Goal: Information Seeking & Learning: Check status

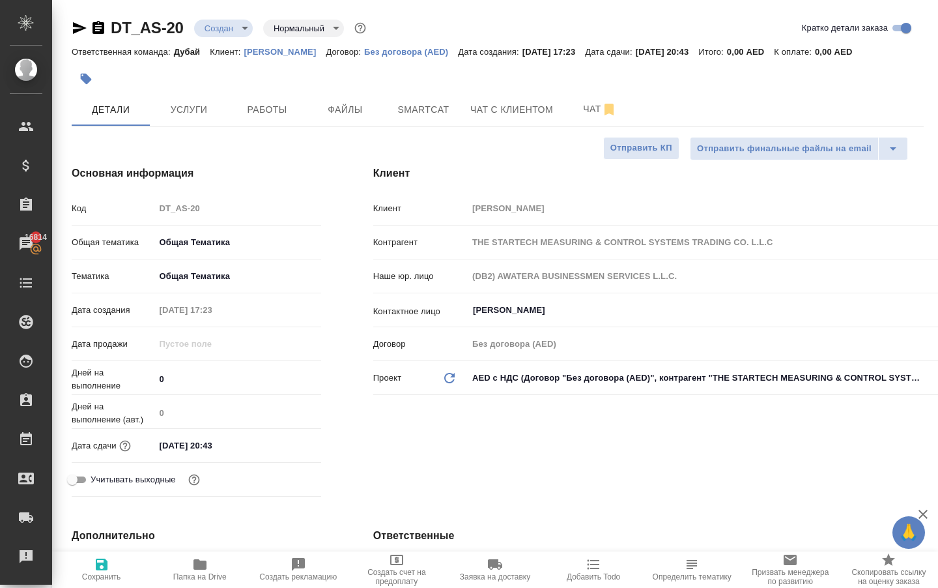
select select "RU"
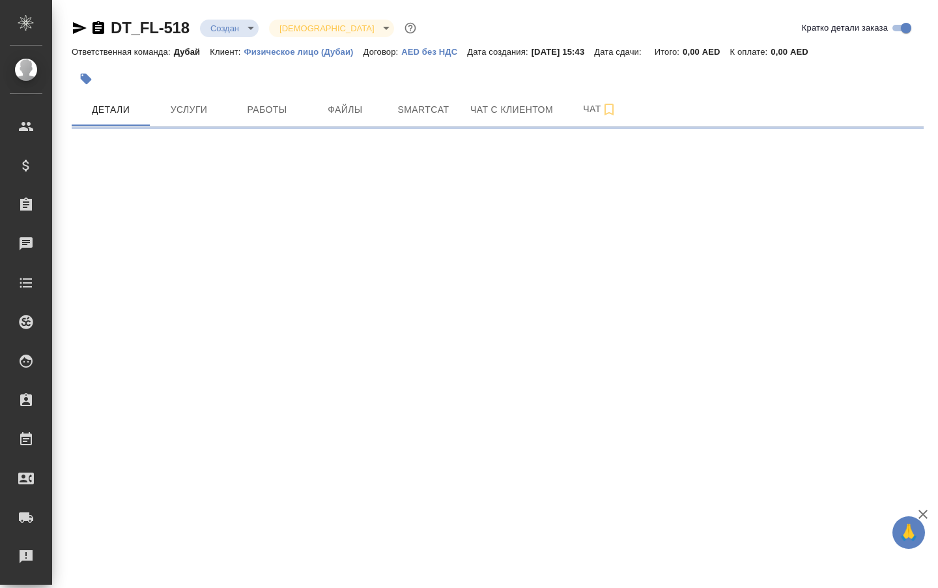
select select "RU"
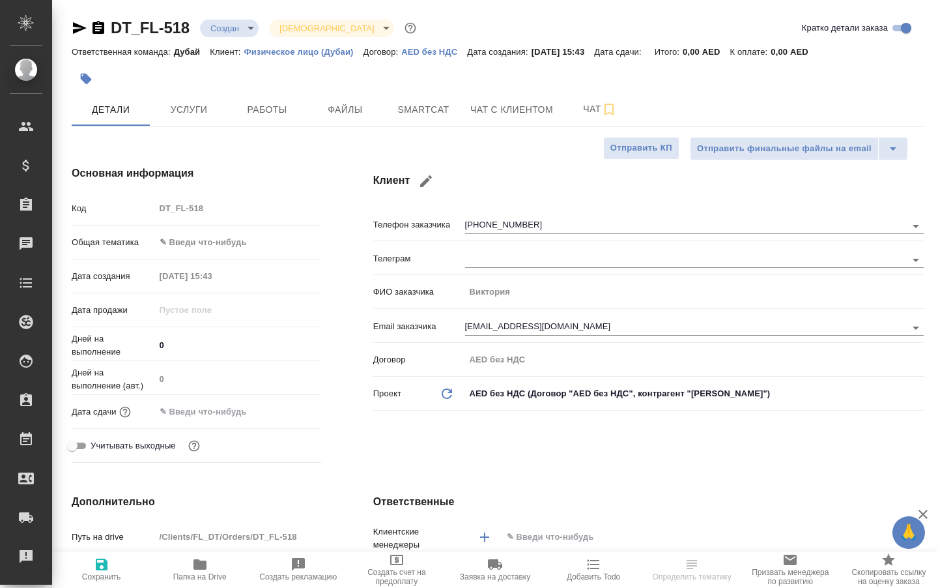
type textarea "x"
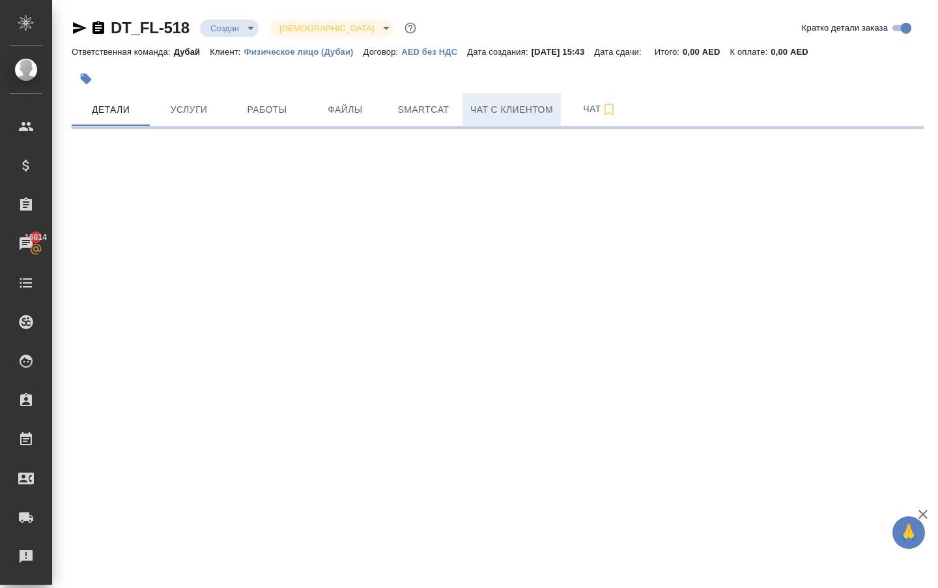
select select "RU"
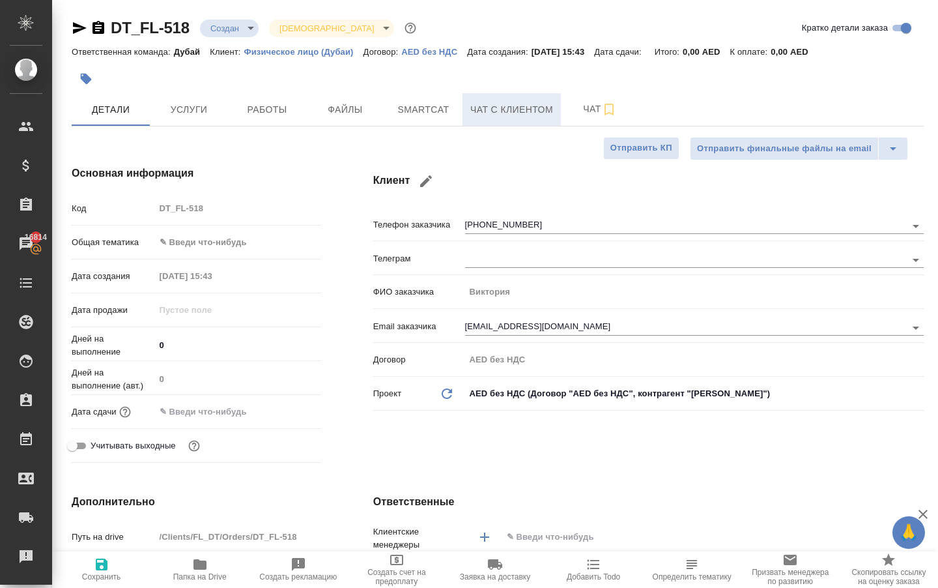
type textarea "x"
click at [497, 126] on button "Чат с клиентом" at bounding box center [512, 109] width 98 height 33
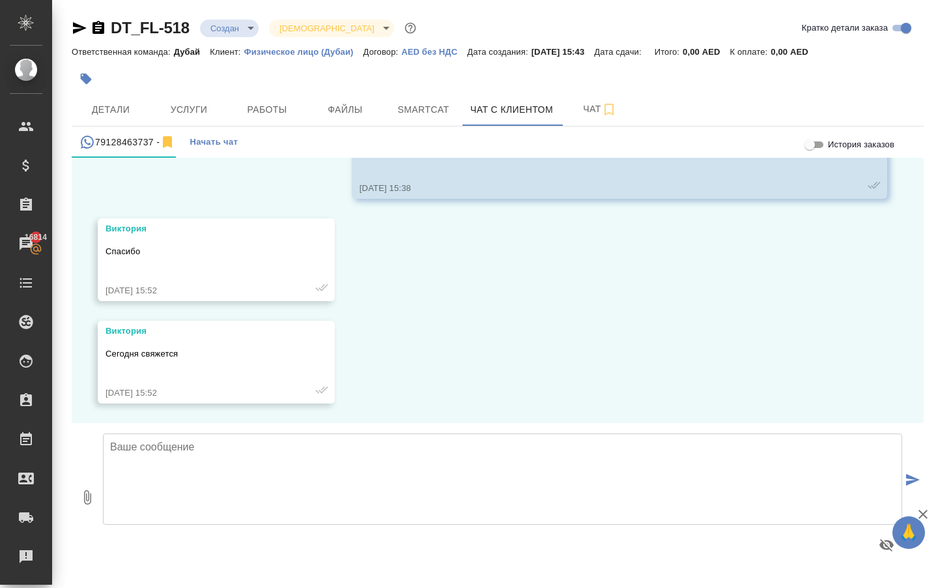
scroll to position [431, 0]
click at [124, 118] on span "Детали" at bounding box center [110, 110] width 63 height 16
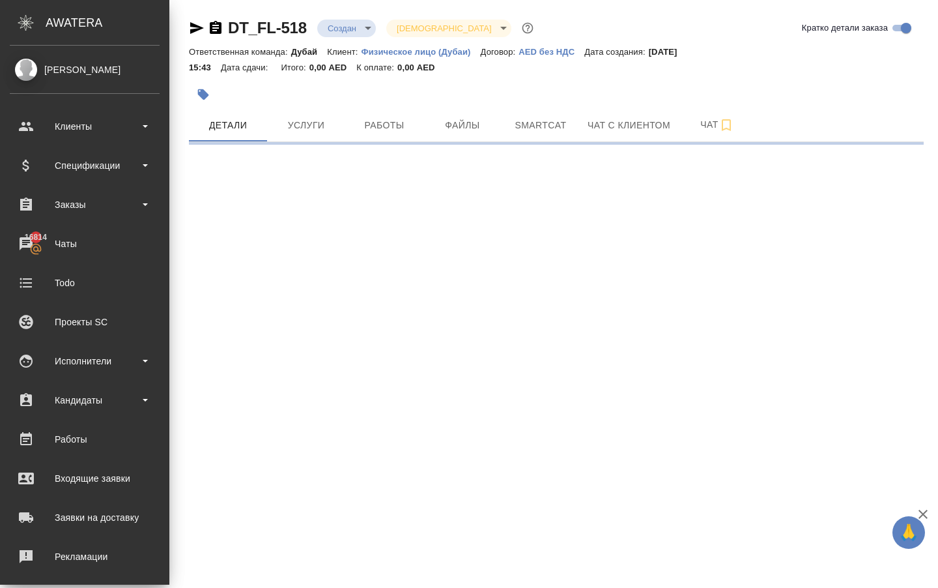
select select "RU"
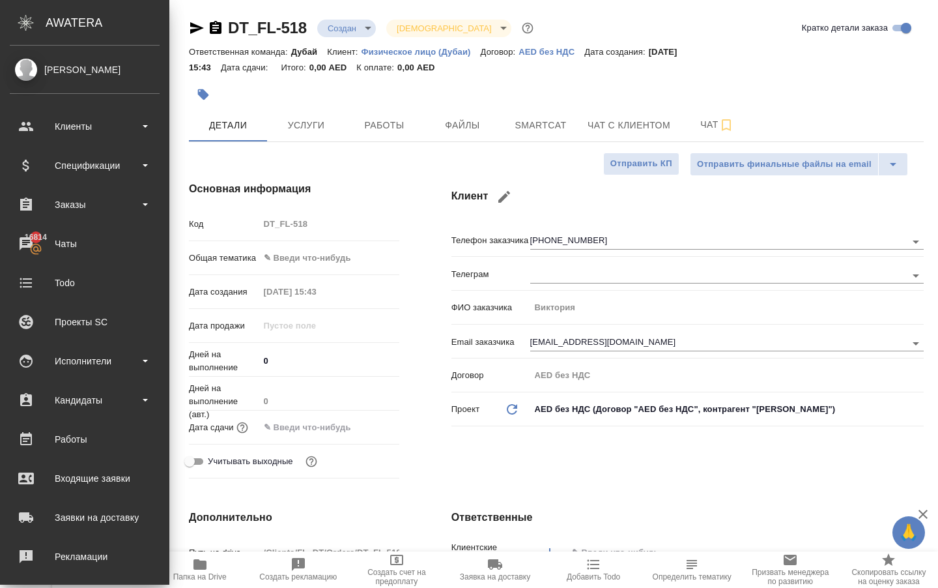
type textarea "x"
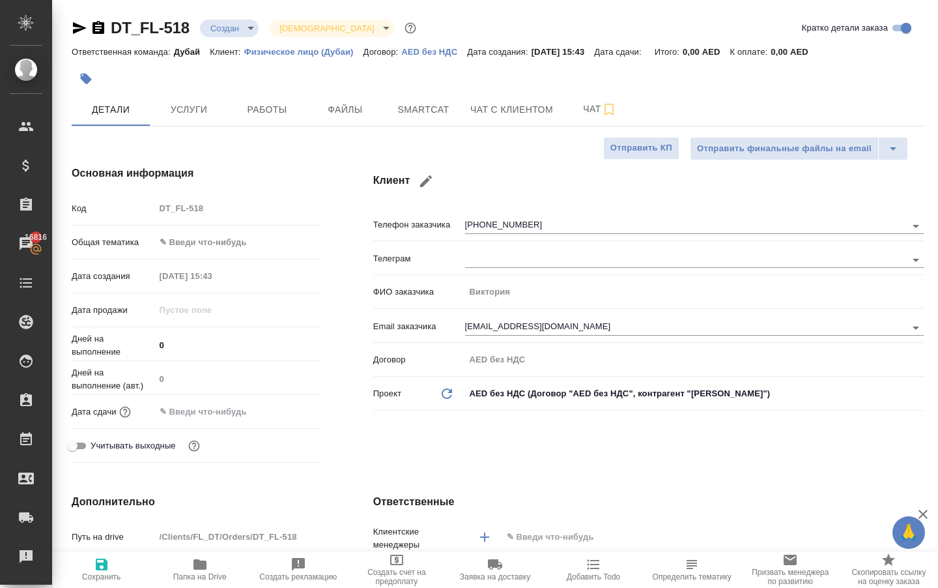
type textarea "x"
click at [506, 115] on span "Чат с клиентом" at bounding box center [511, 110] width 83 height 16
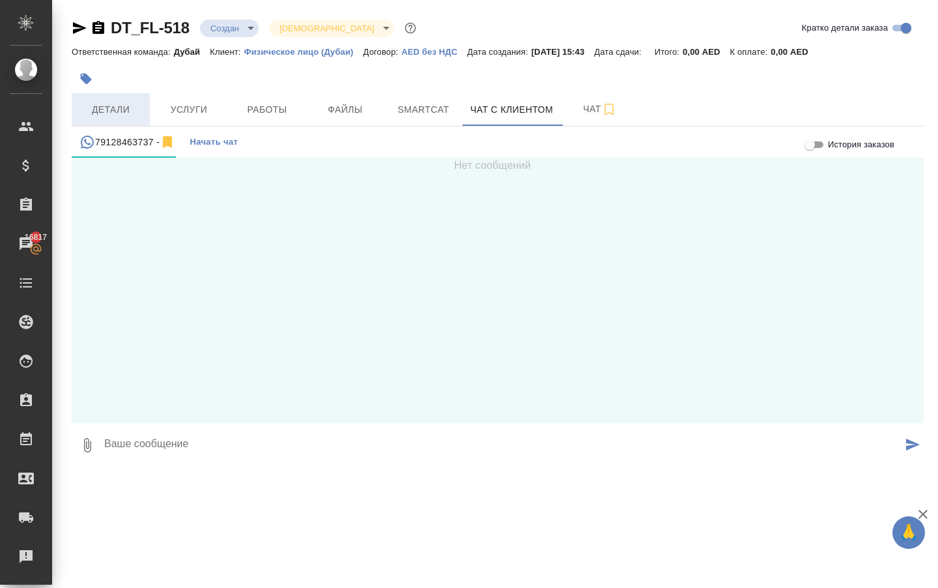
click at [131, 117] on span "Детали" at bounding box center [110, 110] width 63 height 16
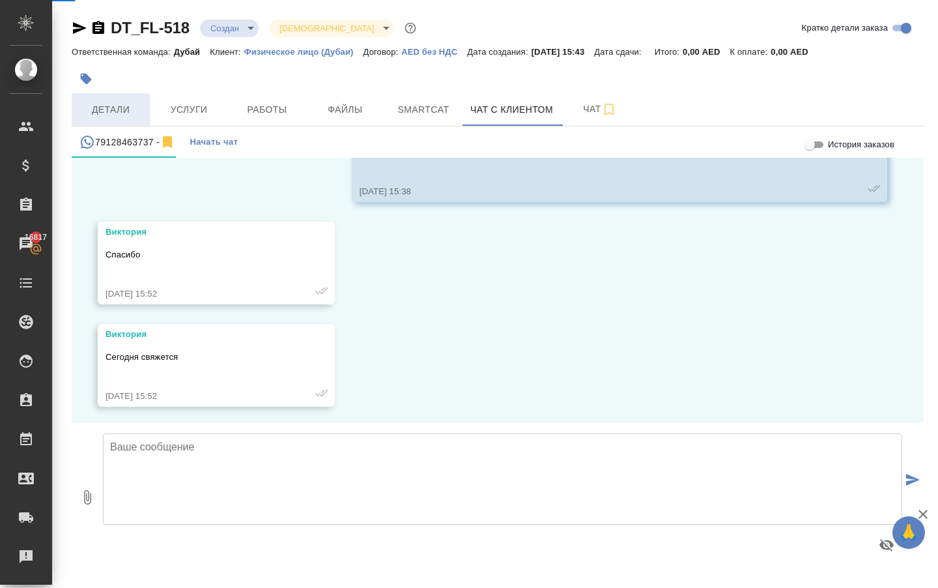
scroll to position [431, 0]
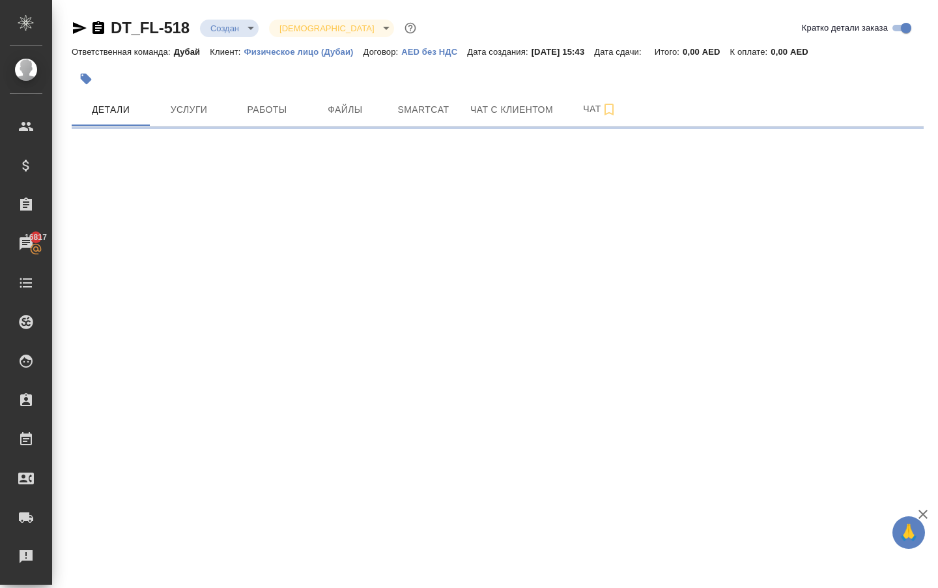
select select "RU"
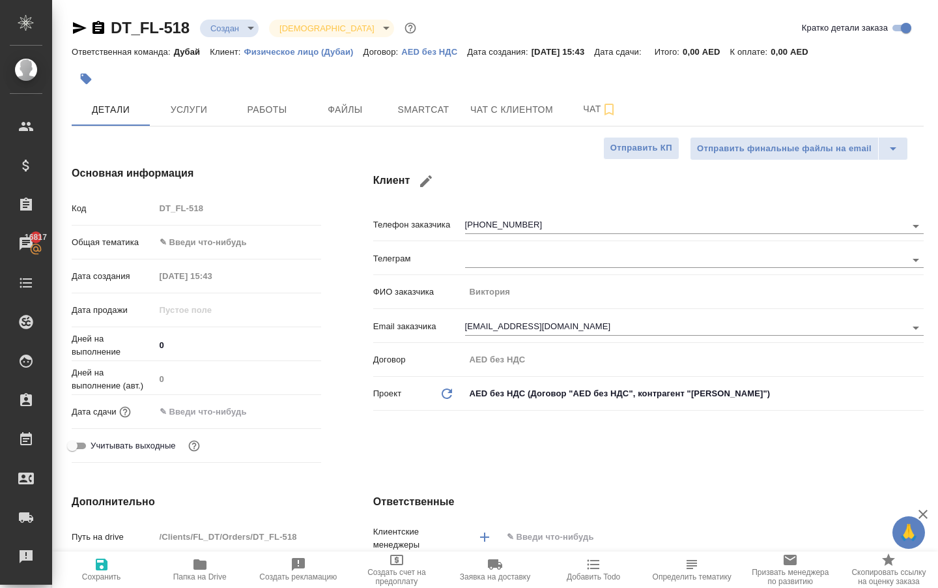
type textarea "x"
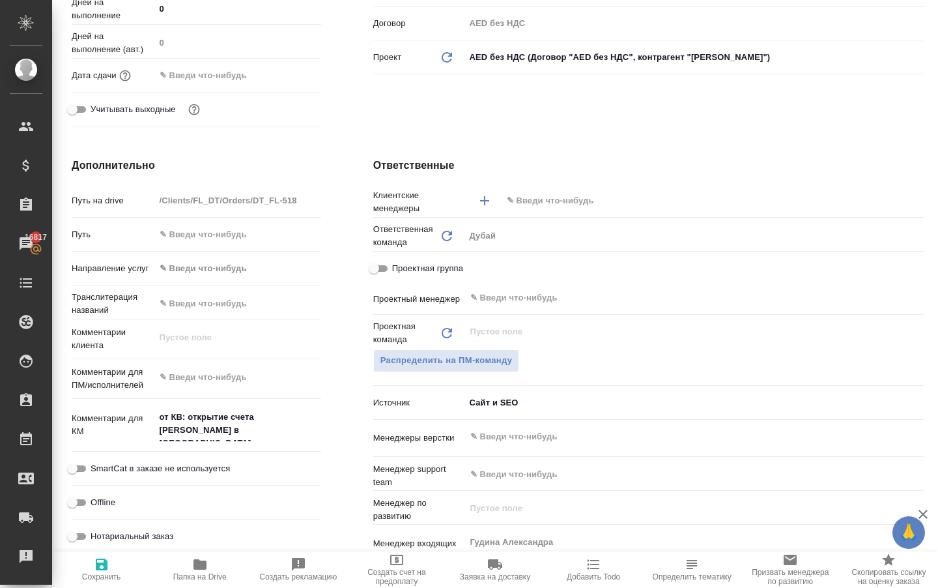
scroll to position [347, 0]
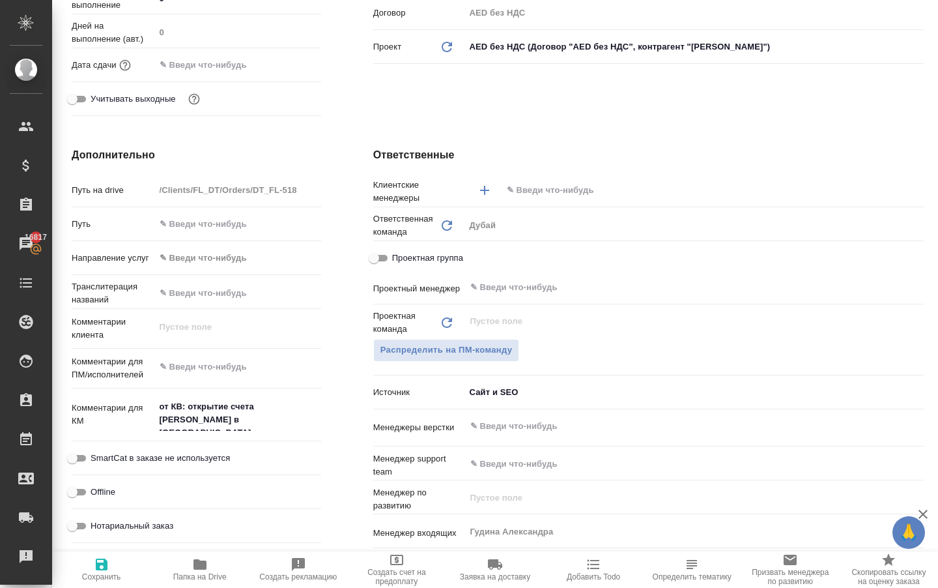
click at [538, 198] on input "text" at bounding box center [691, 190] width 371 height 16
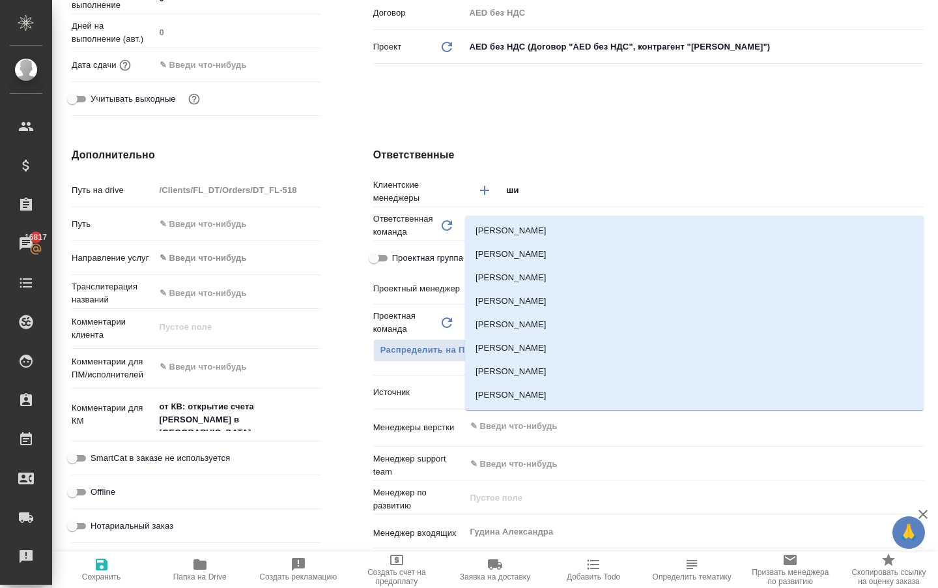
type input "ш"
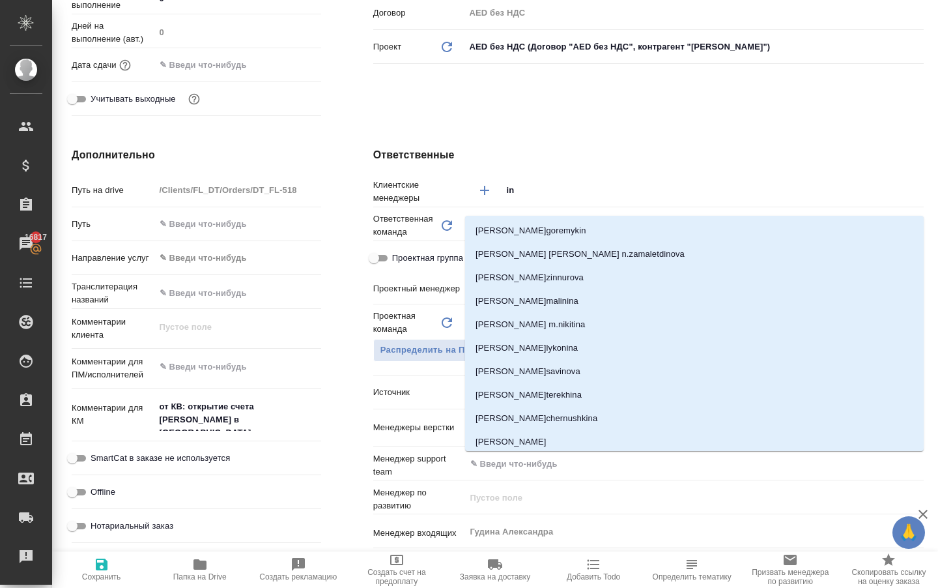
type input "i"
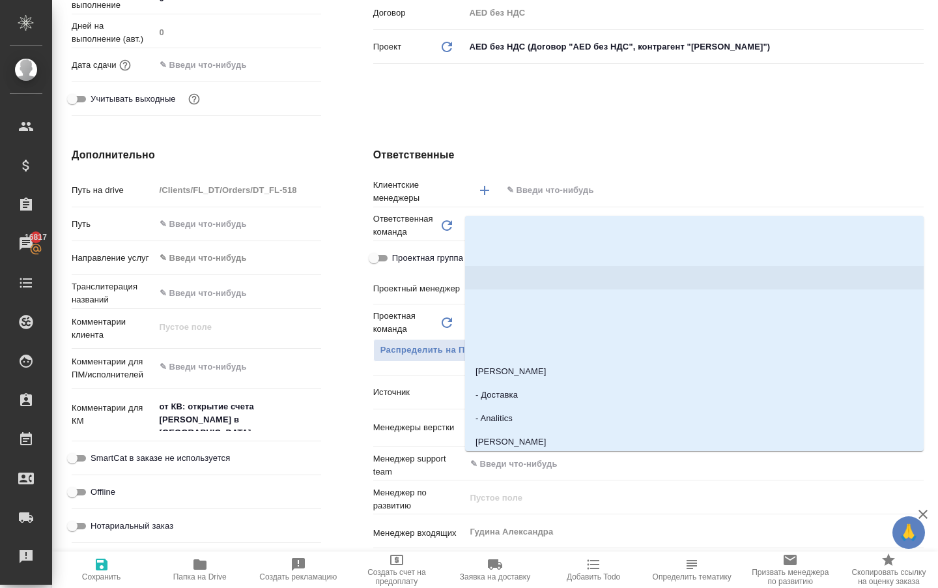
click at [313, 207] on hr at bounding box center [197, 207] width 250 height 1
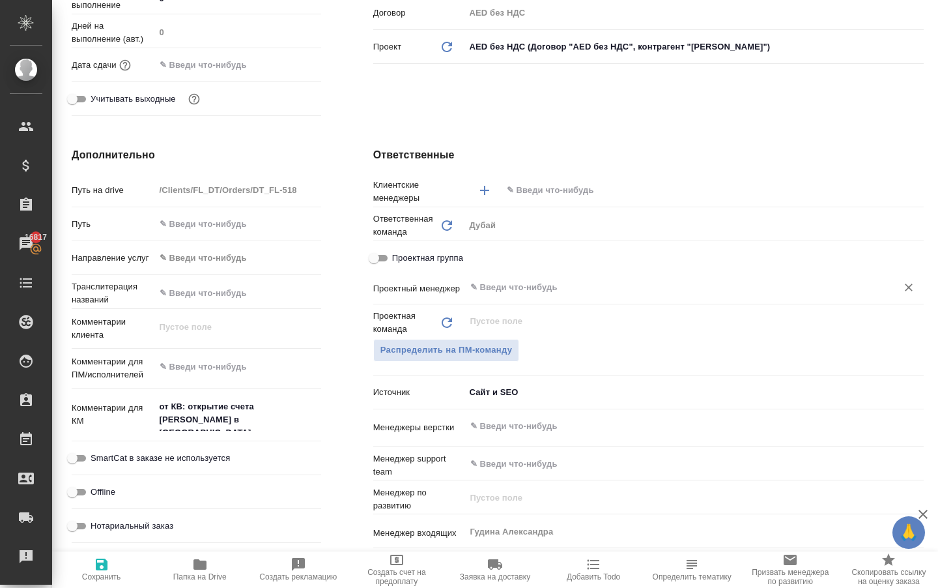
click at [512, 295] on input "text" at bounding box center [672, 288] width 407 height 16
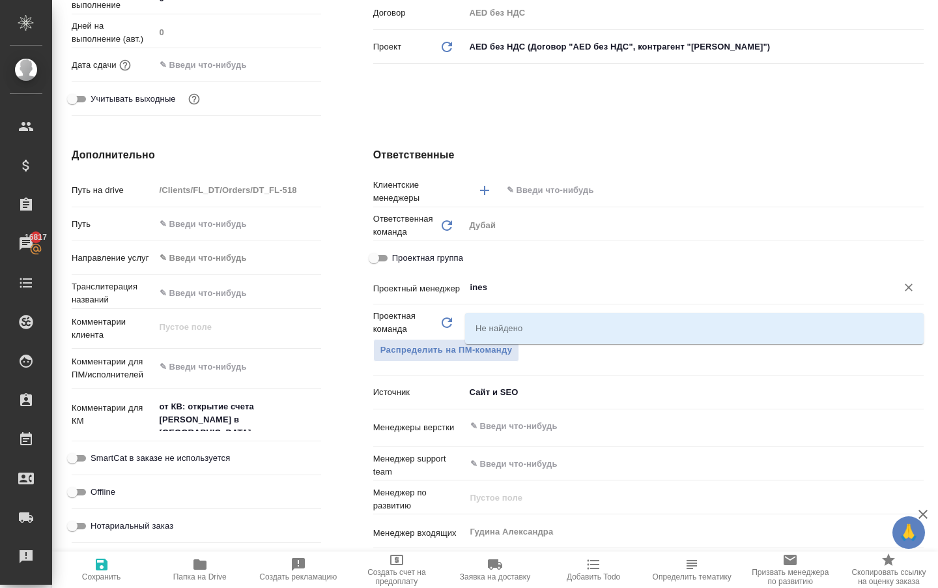
type input "ines"
click at [599, 198] on input "text" at bounding box center [691, 190] width 371 height 16
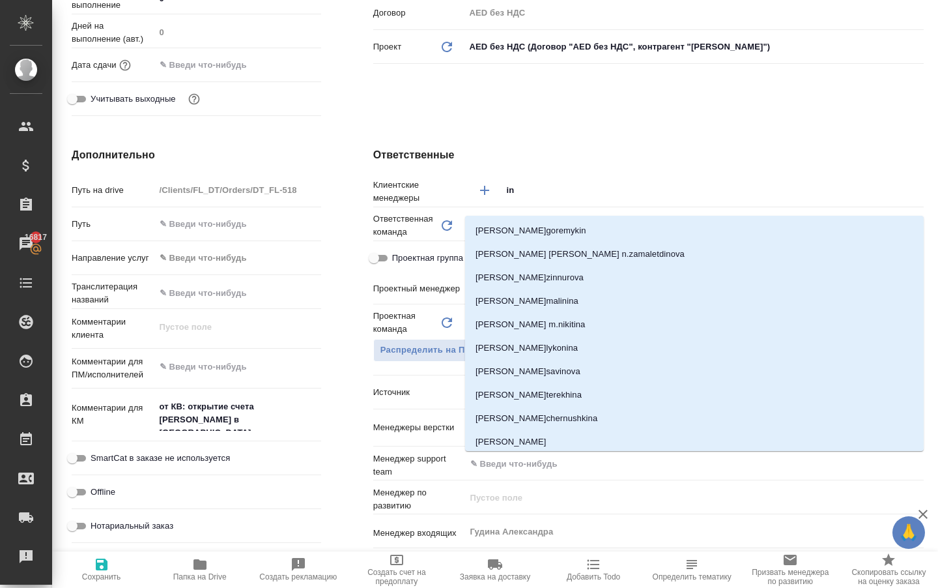
type input "i"
type input "s"
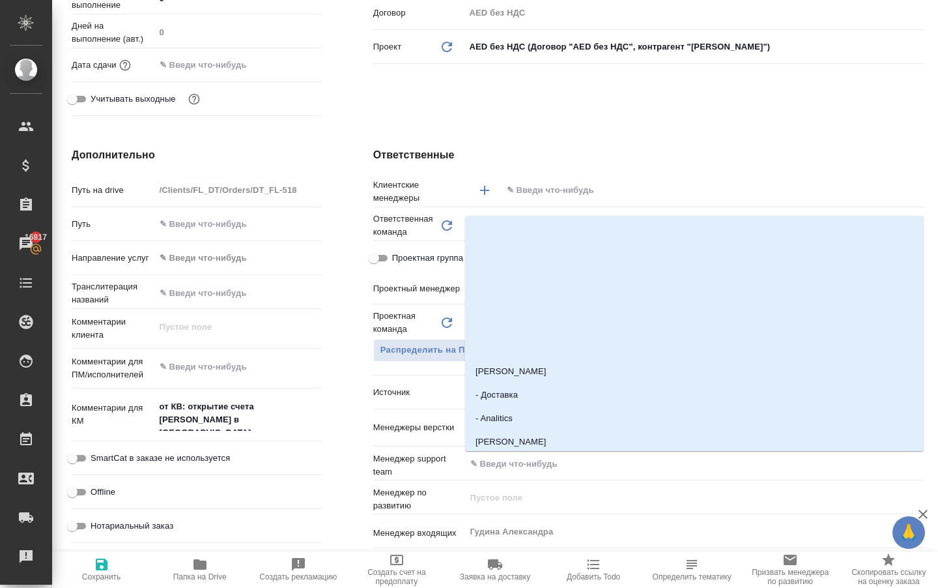
type input "s"
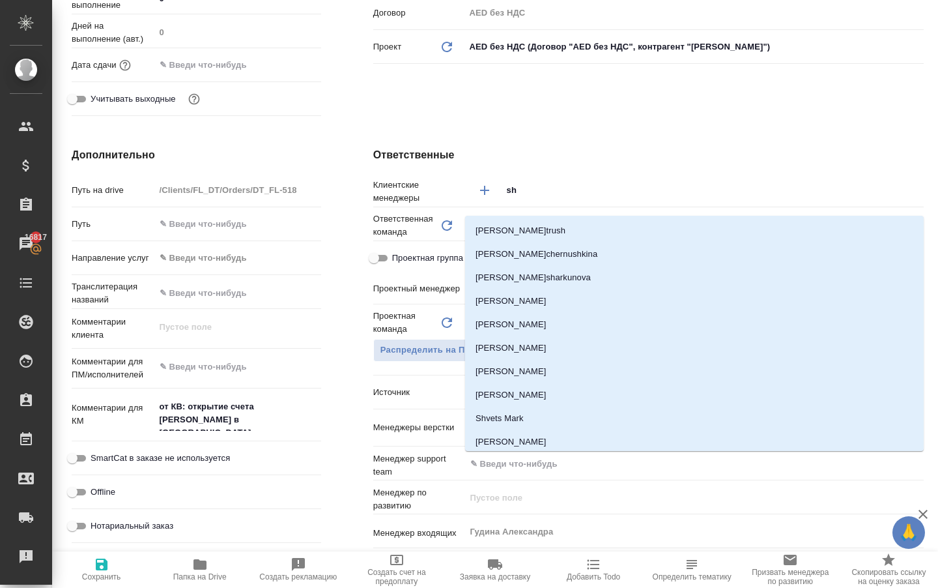
type input "s"
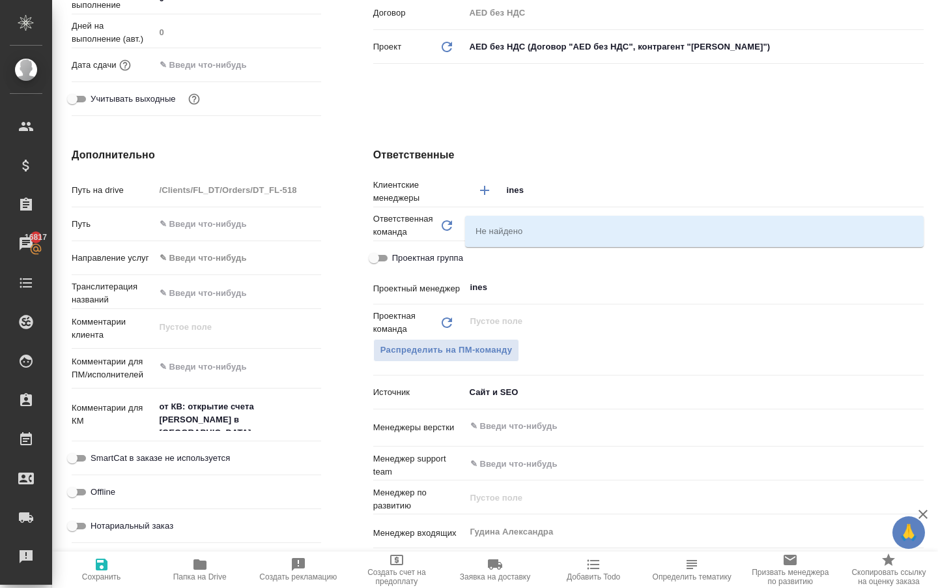
type input "iness"
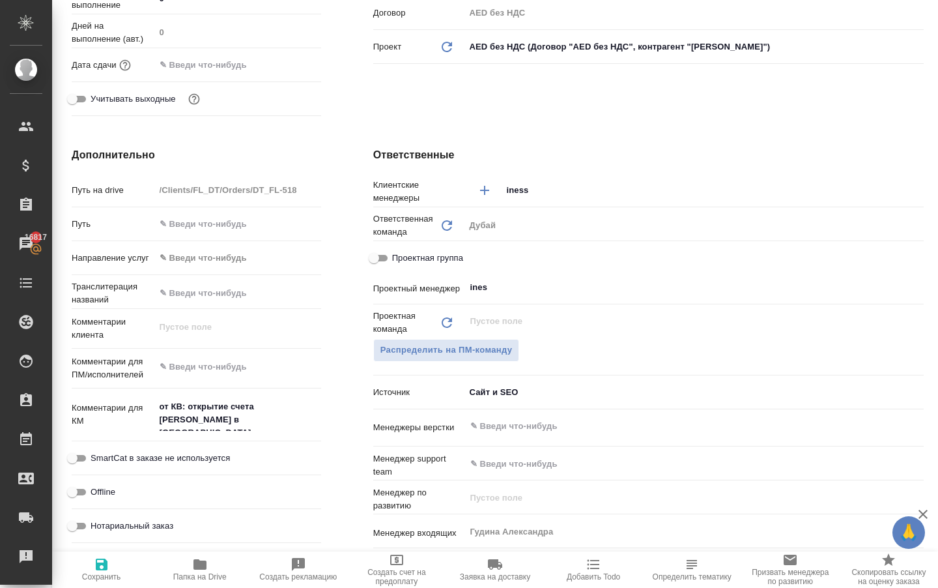
type textarea "x"
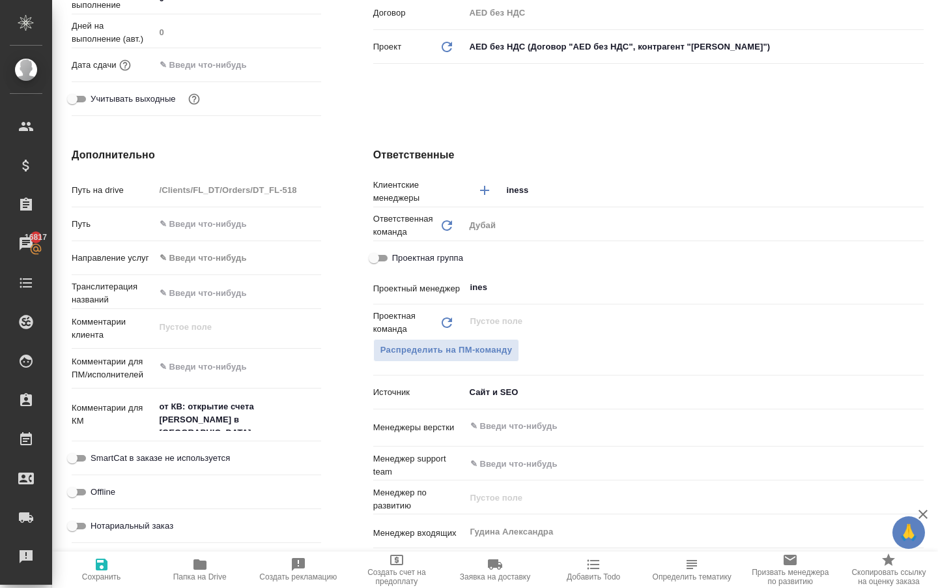
type textarea "x"
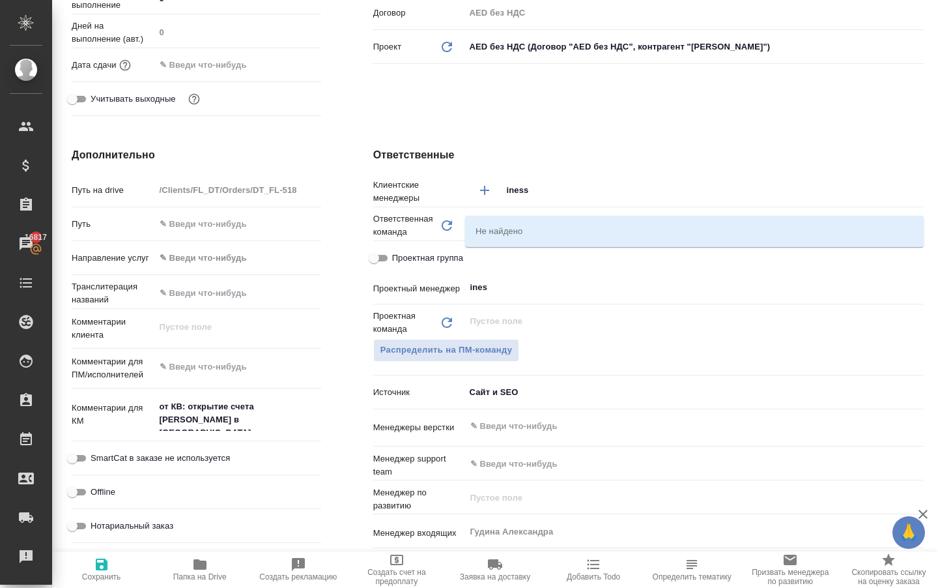
drag, startPoint x: 540, startPoint y: 205, endPoint x: 463, endPoint y: 204, distance: 77.5
click at [463, 201] on div "Клиентские менеджеры iness ​" at bounding box center [648, 190] width 551 height 23
type input "ы"
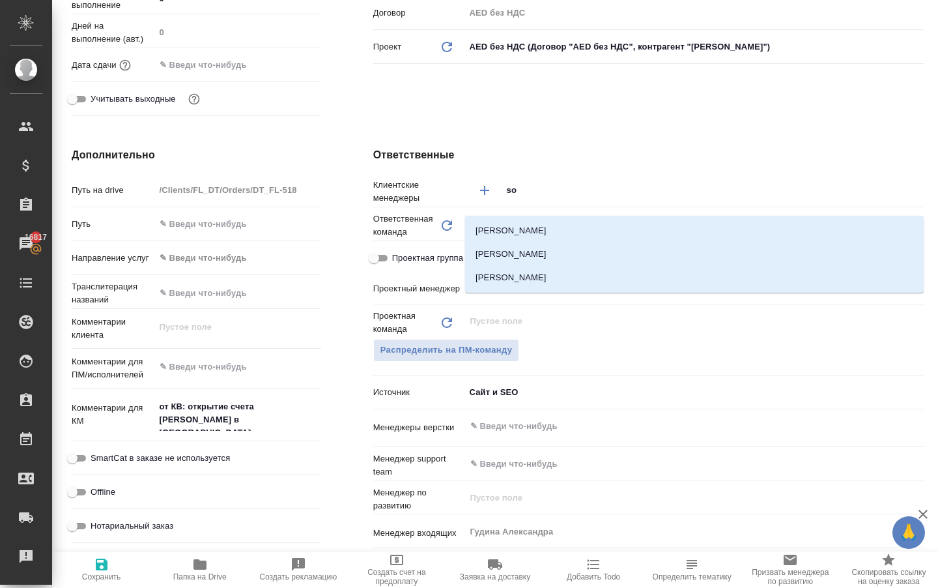
type input "s"
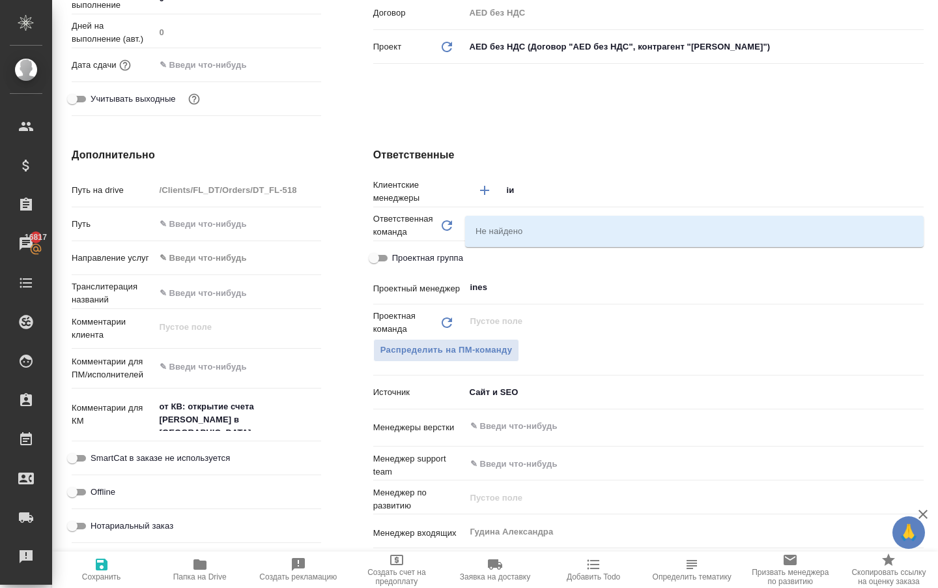
type input "i"
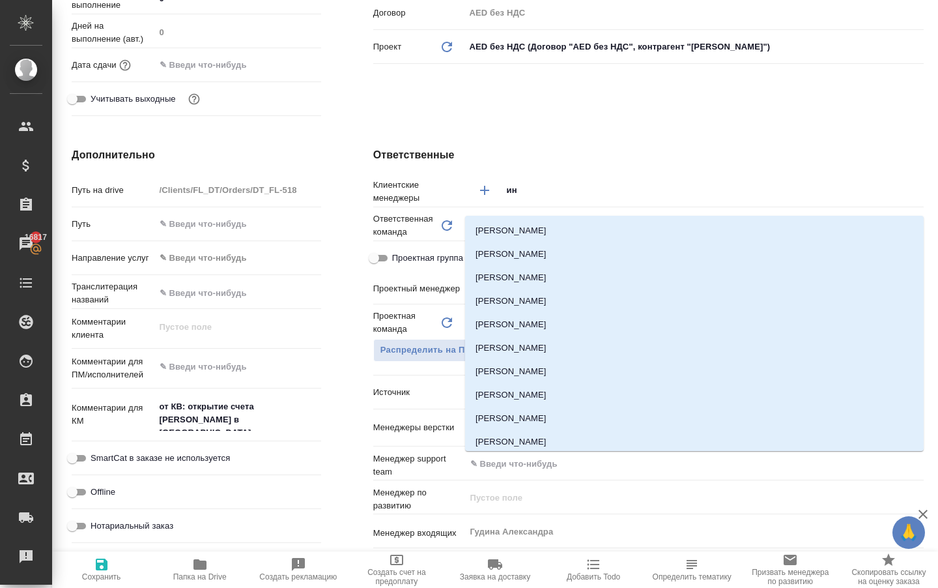
type input "ине"
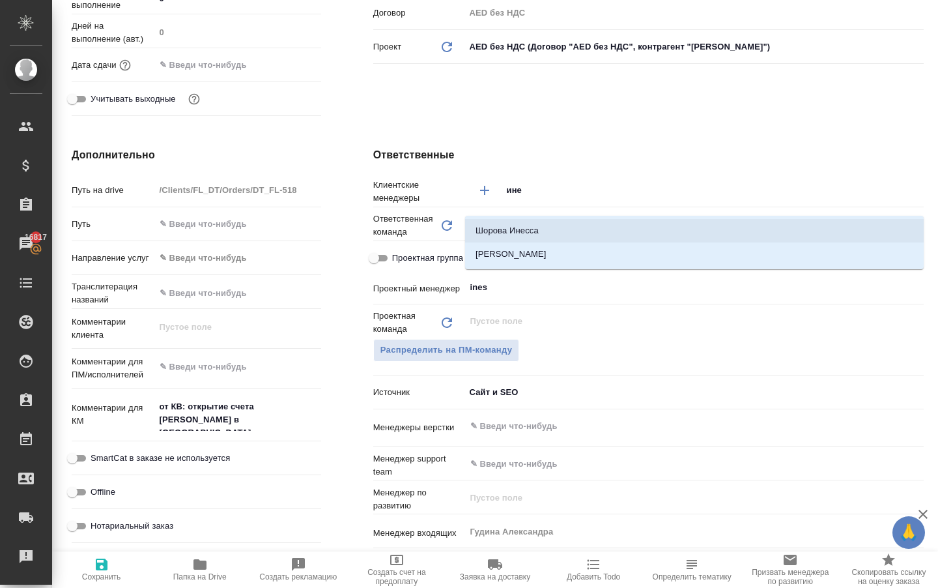
click at [488, 240] on li "Шорова Инесса" at bounding box center [694, 230] width 459 height 23
type textarea "x"
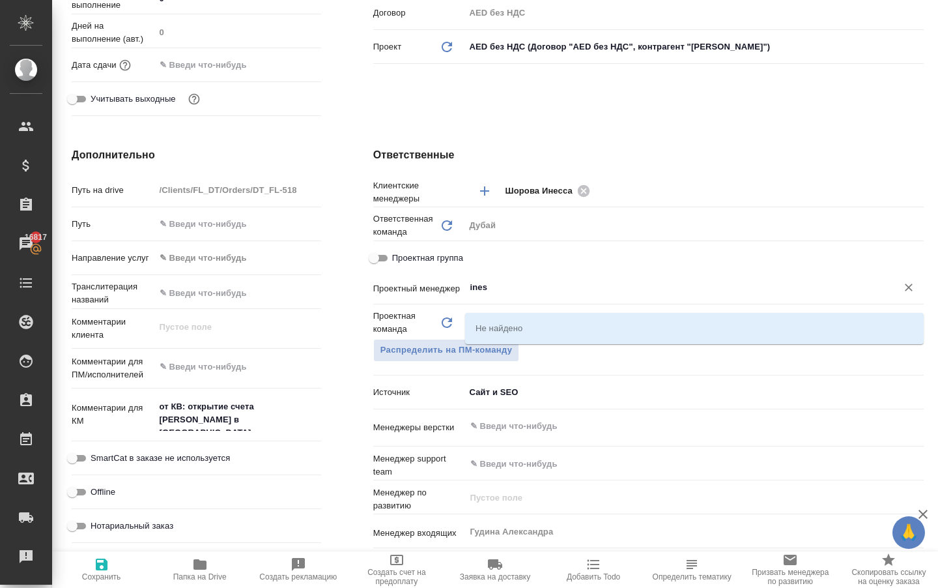
click at [493, 295] on input "ines" at bounding box center [672, 288] width 407 height 16
click at [904, 294] on icon "Очистить" at bounding box center [908, 287] width 13 height 13
type textarea "x"
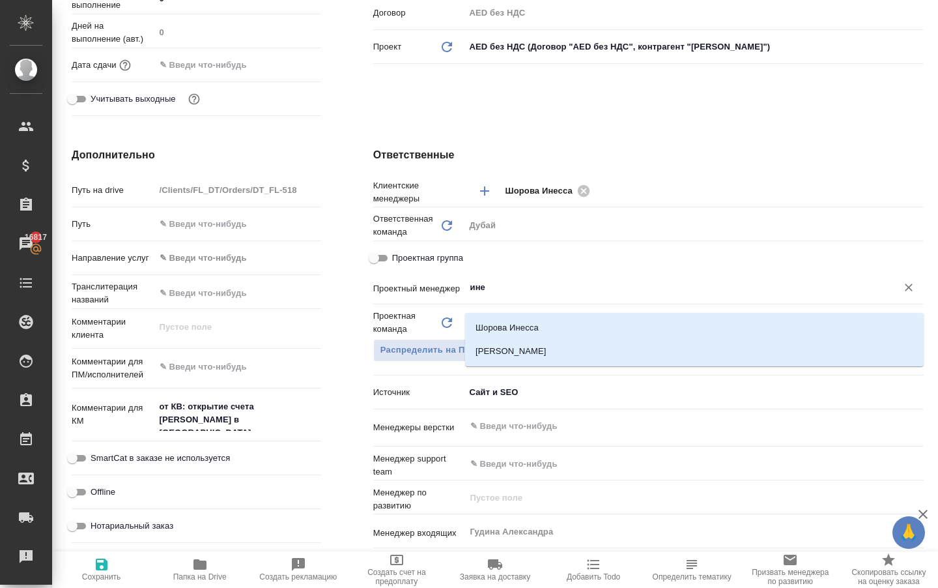
type input "инес"
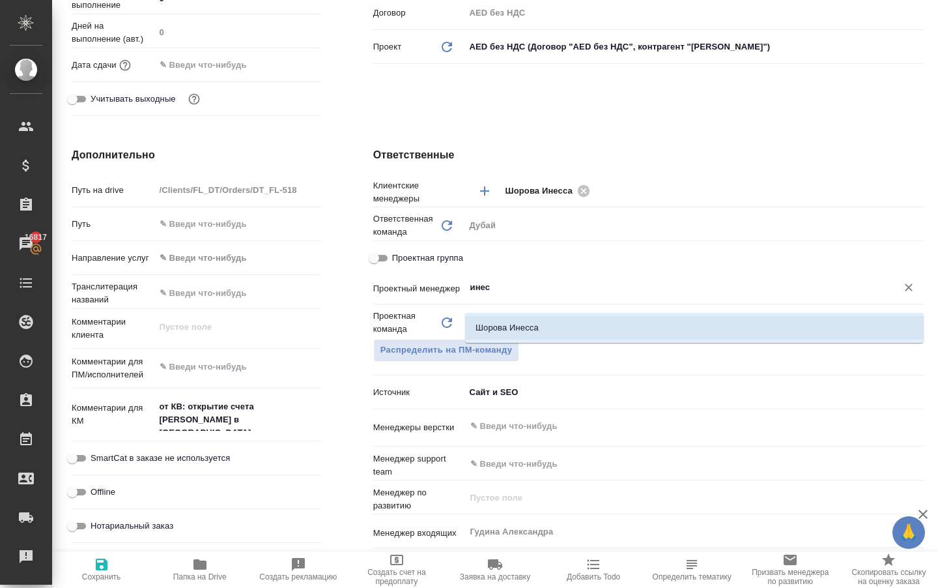
click at [699, 324] on li "Шорова Инесса" at bounding box center [694, 327] width 459 height 23
type textarea "x"
type input "Шорова Инесса"
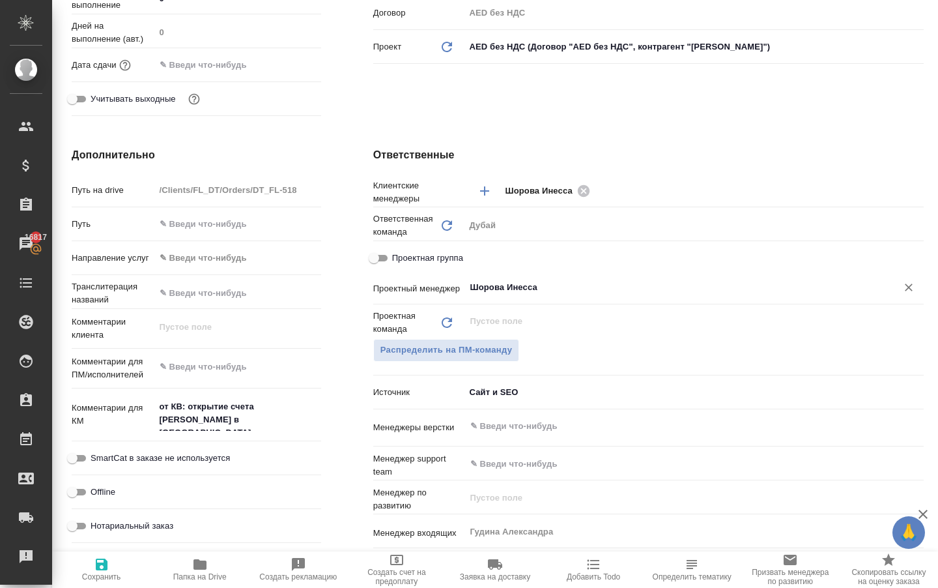
click at [98, 570] on icon "button" at bounding box center [102, 564] width 12 height 12
type textarea "x"
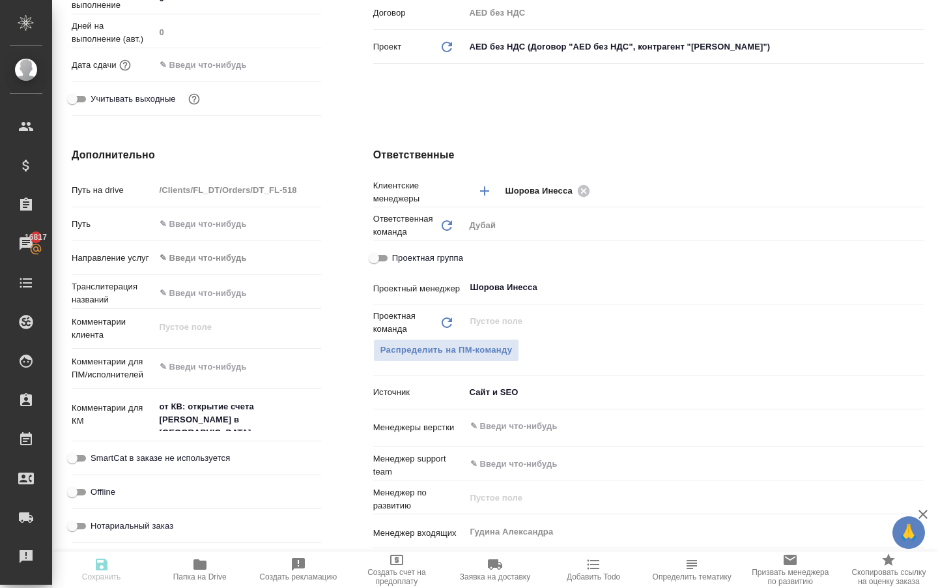
type textarea "x"
select select "RU"
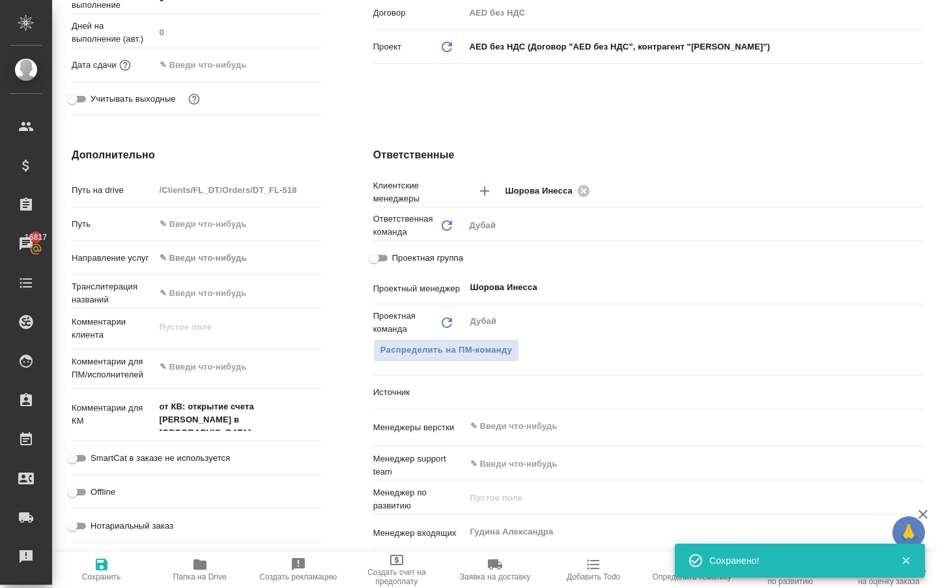
type textarea "x"
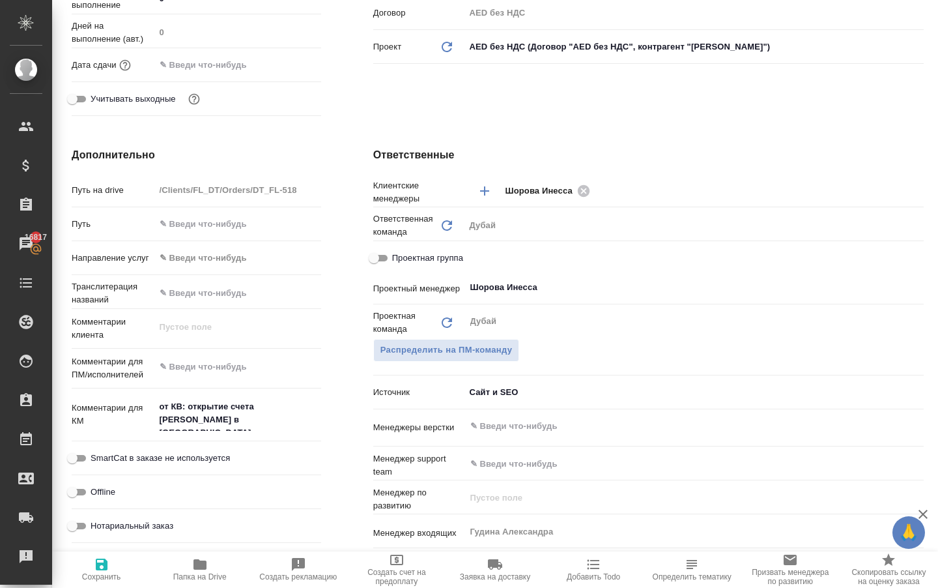
type textarea "x"
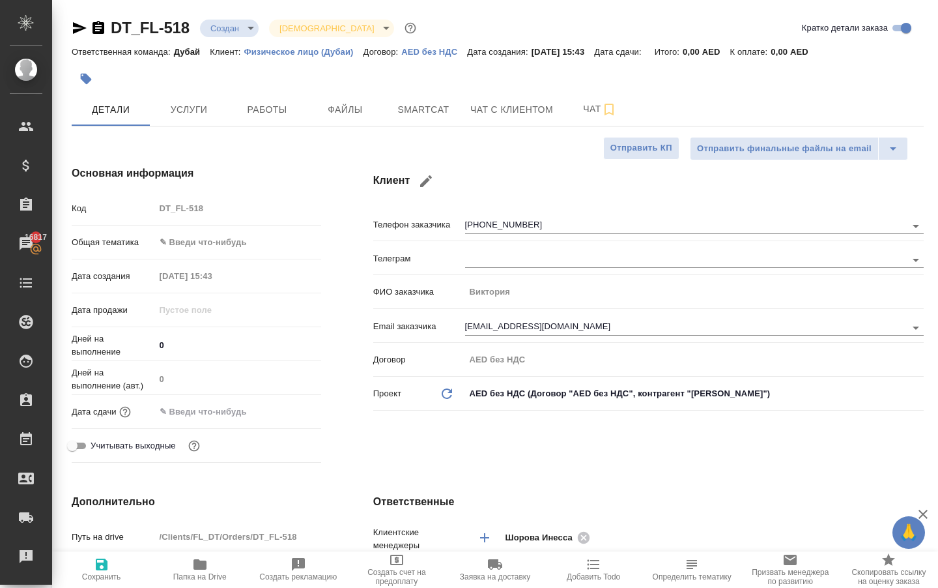
scroll to position [0, 0]
type textarea "x"
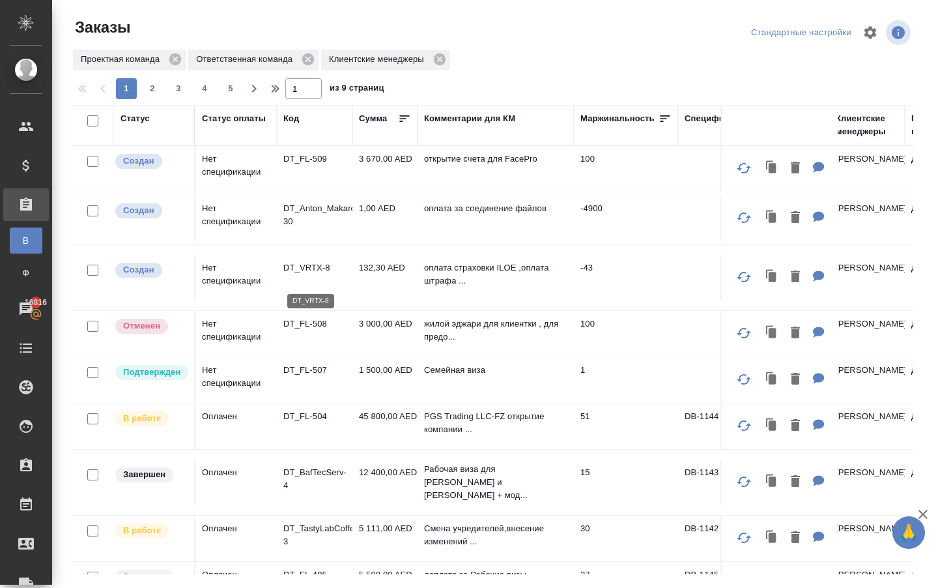
click at [296, 274] on p "DT_VRTX-8" at bounding box center [314, 267] width 63 height 13
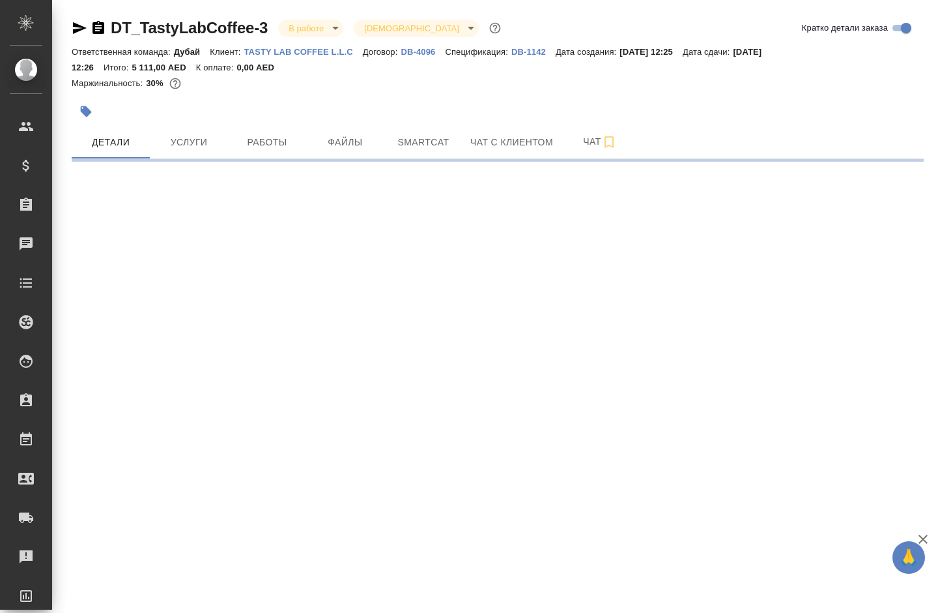
select select "RU"
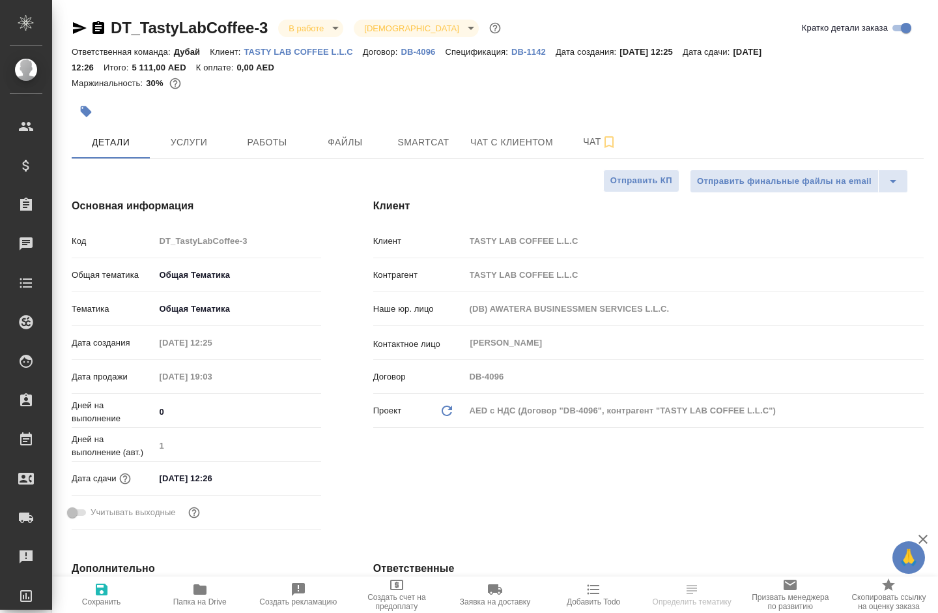
type textarea "x"
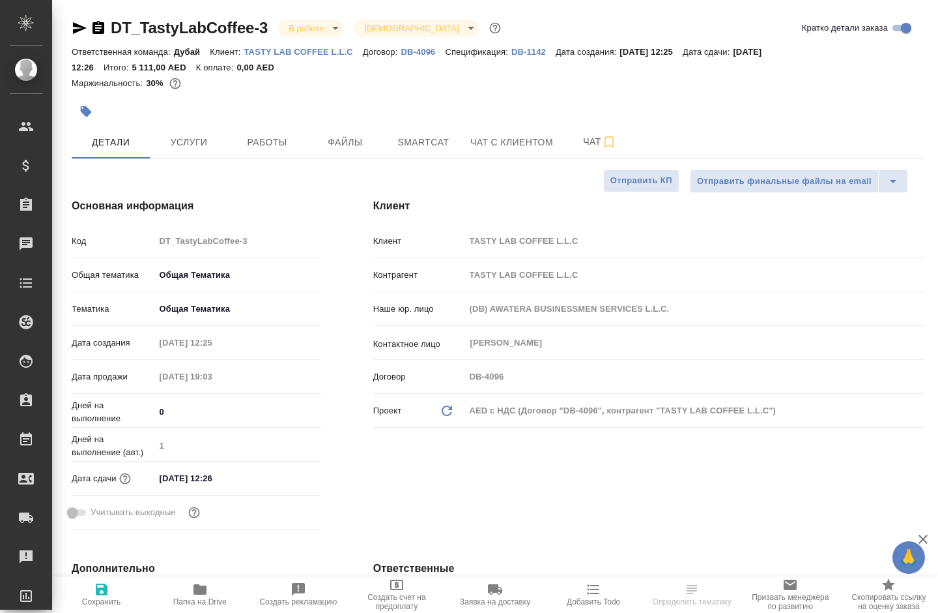
type textarea "x"
select select "RU"
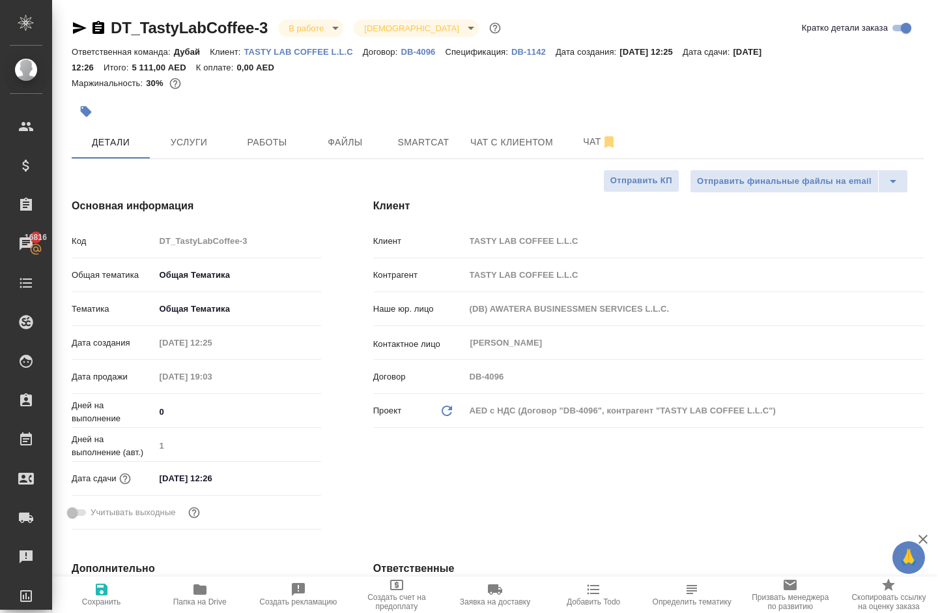
type textarea "x"
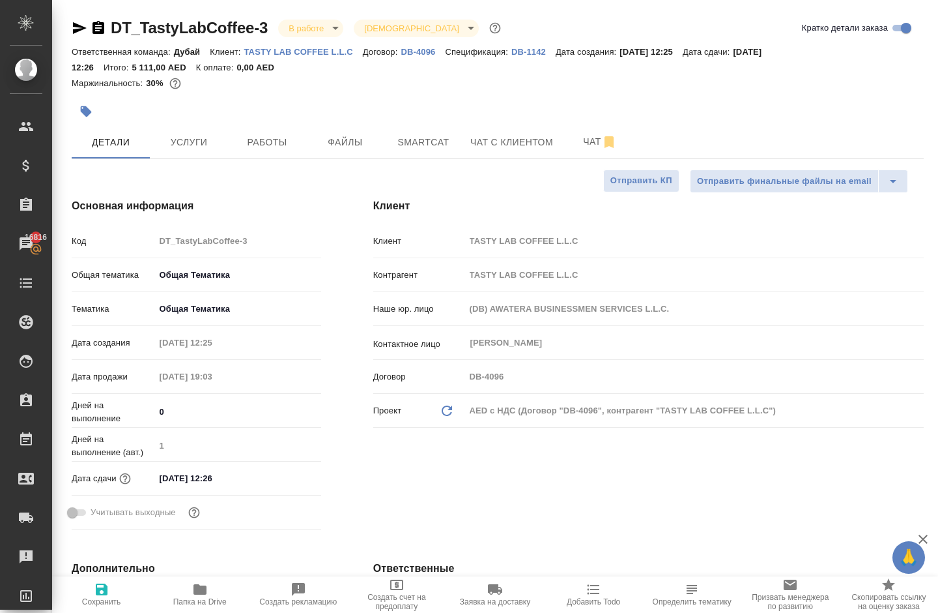
type textarea "x"
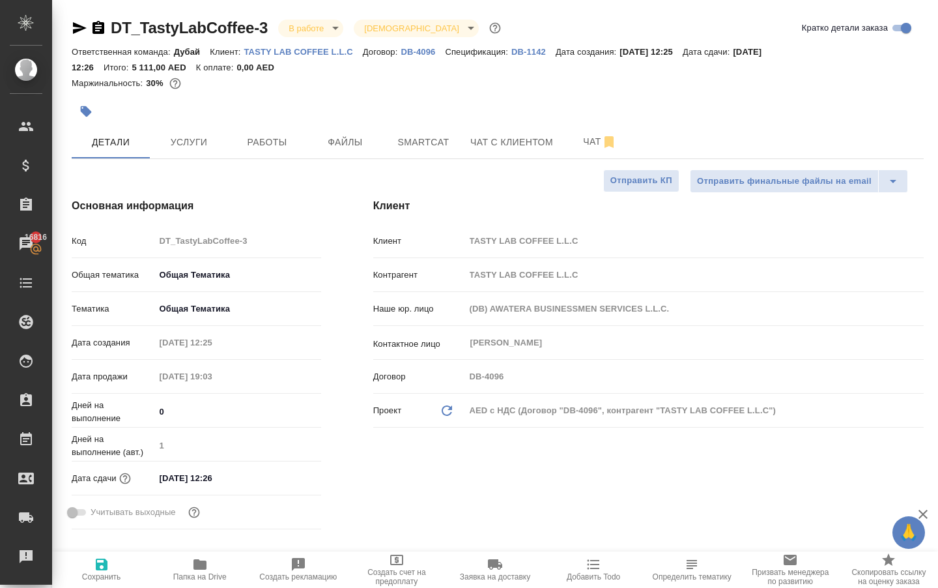
type textarea "x"
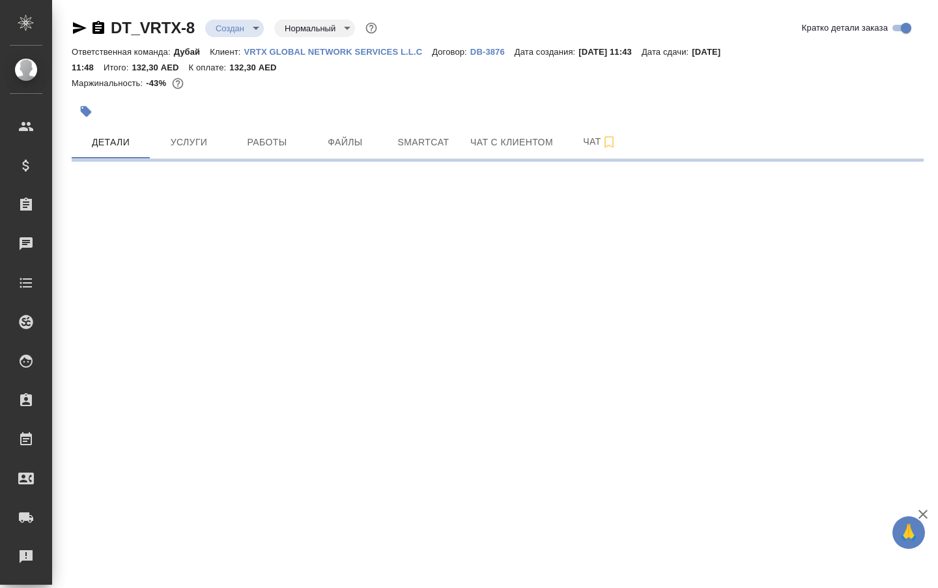
select select "RU"
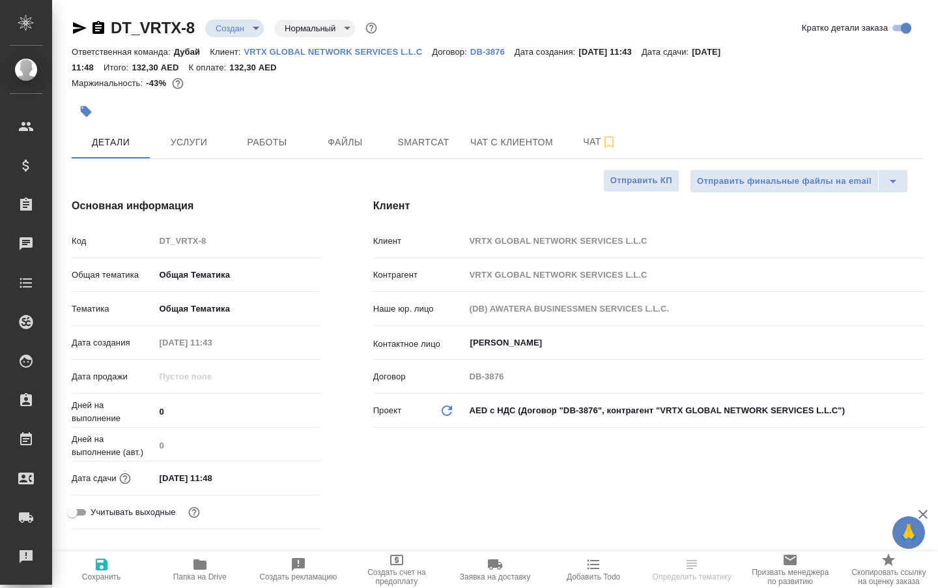
type textarea "x"
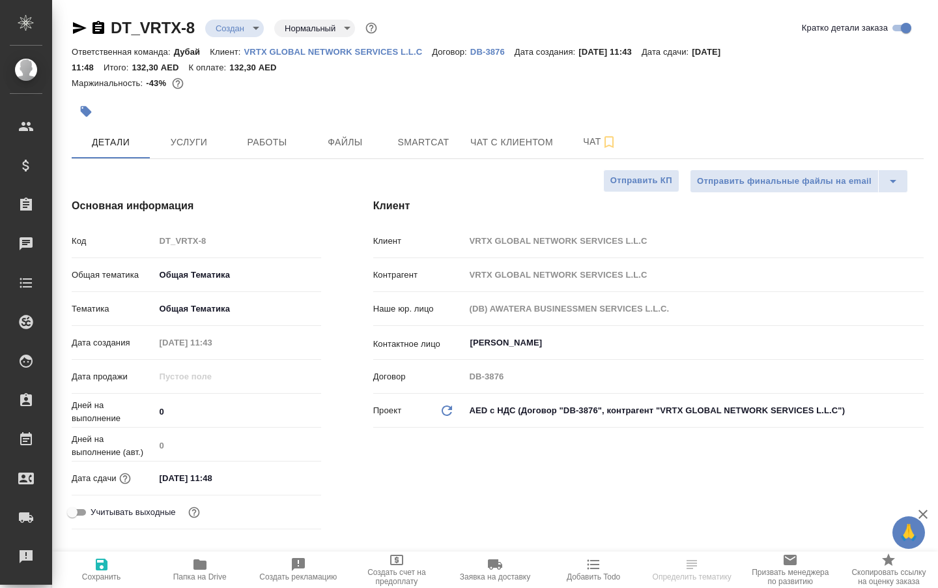
type textarea "x"
drag, startPoint x: 118, startPoint y: 21, endPoint x: 207, endPoint y: 20, distance: 88.6
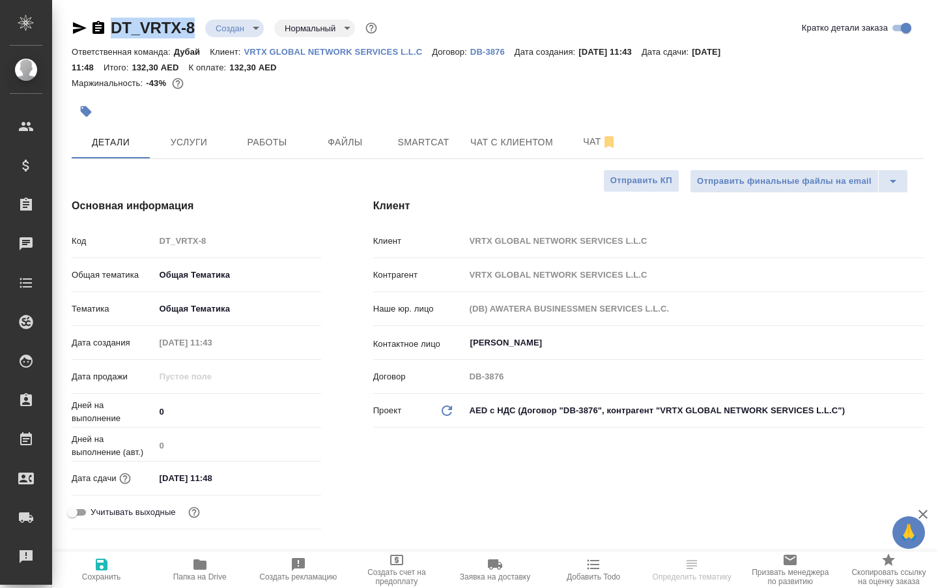
click at [207, 20] on div "DT_VRTX-8 Создан new Нормальный normal" at bounding box center [226, 28] width 308 height 21
copy div "DT_VRTX-8"
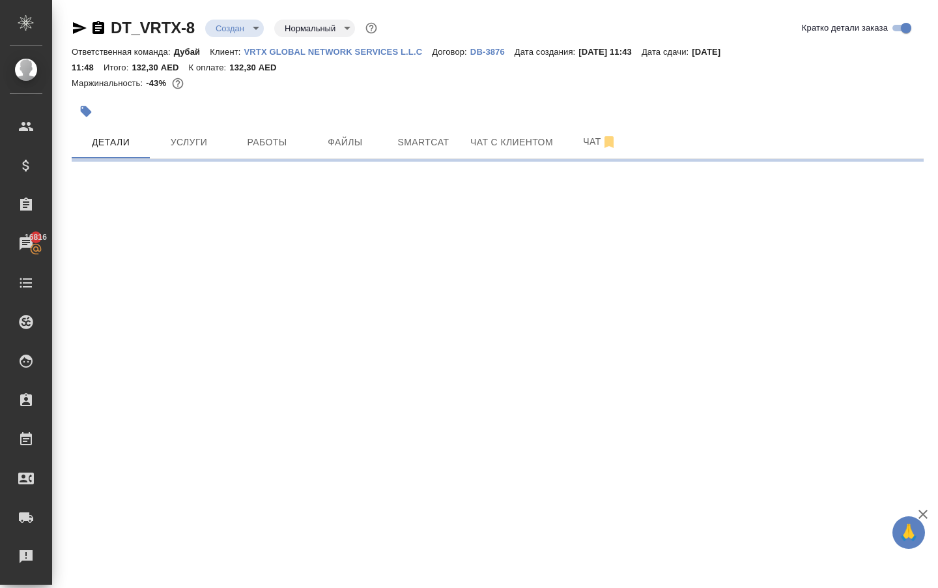
select select "RU"
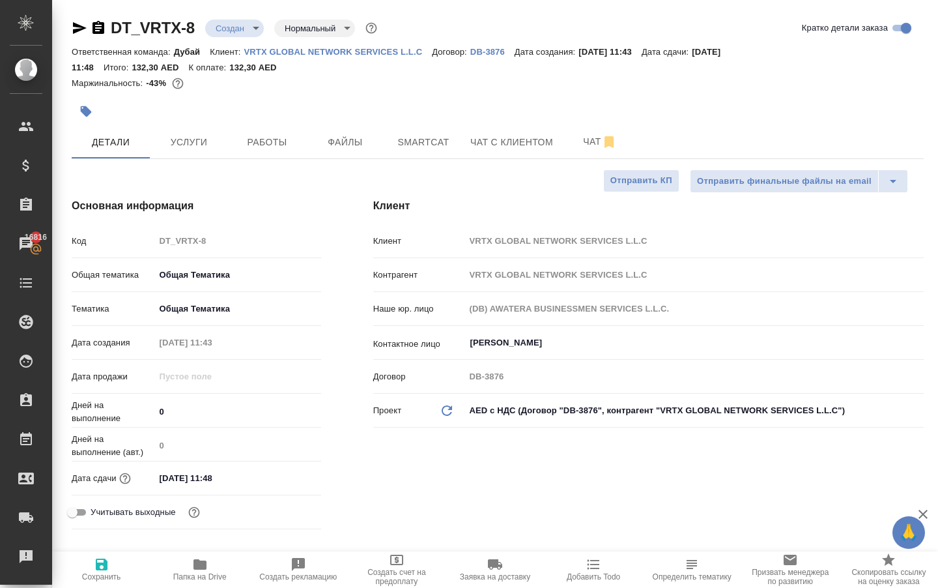
type textarea "x"
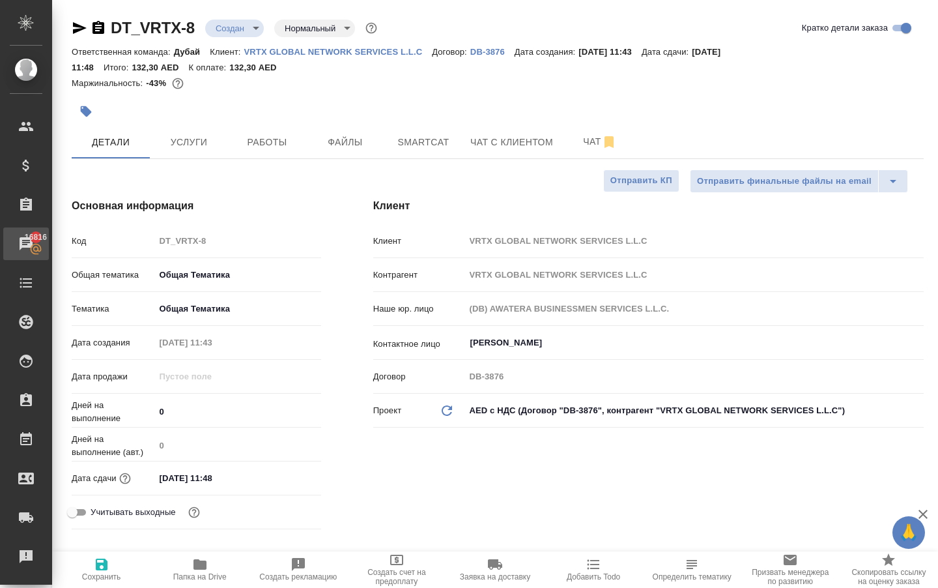
type textarea "x"
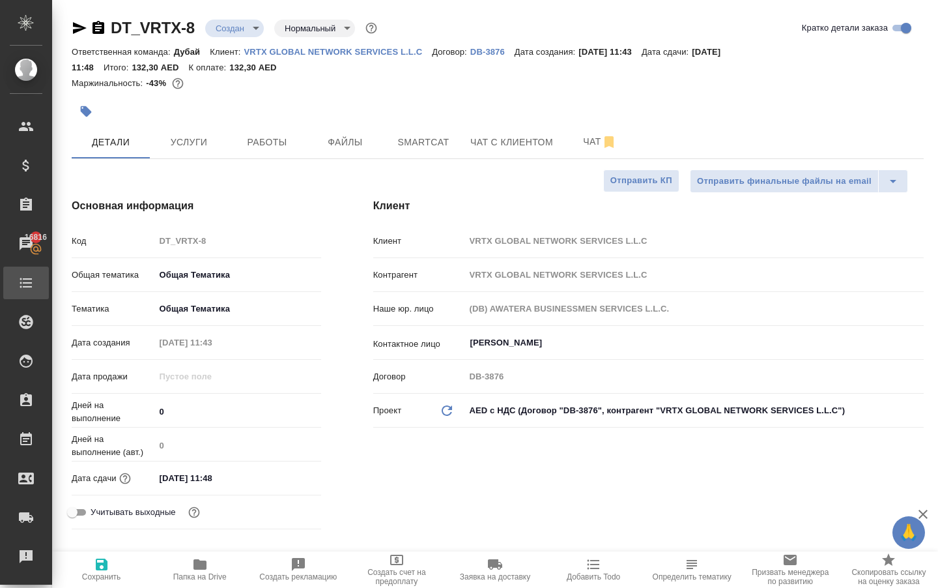
type textarea "x"
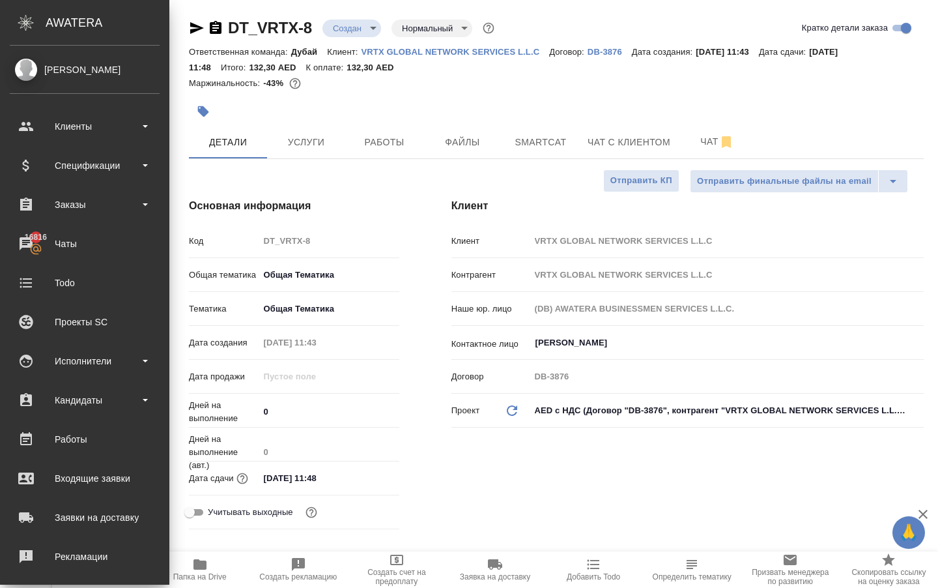
type textarea "x"
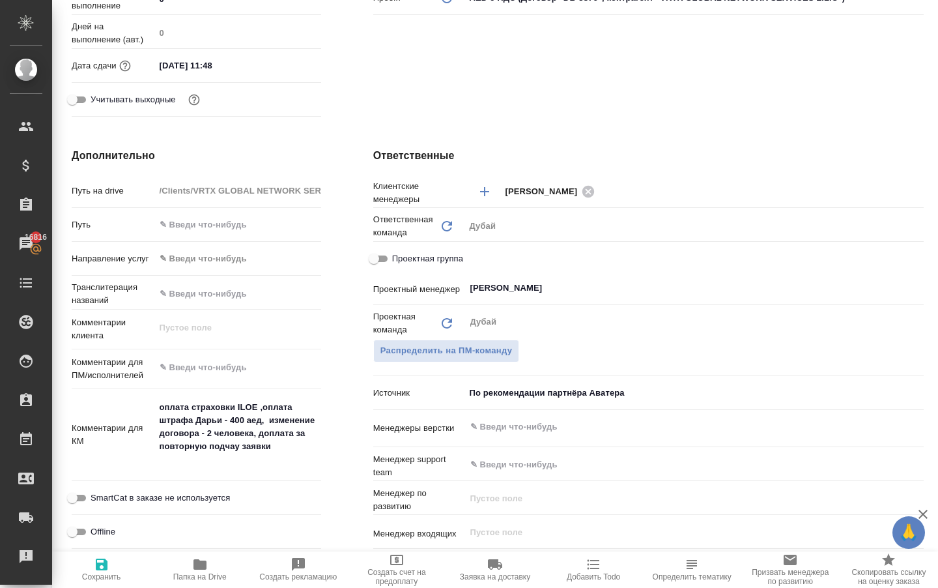
scroll to position [464, 3]
